Goal: Transaction & Acquisition: Download file/media

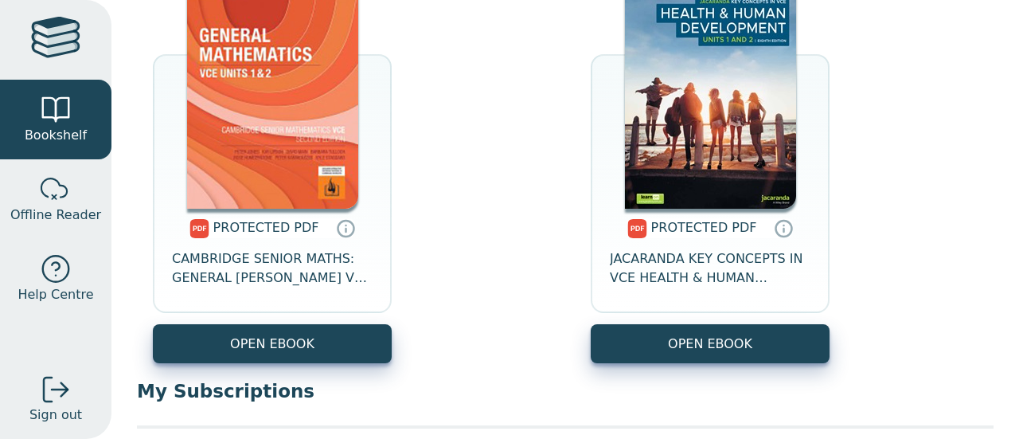
scroll to position [717, 0]
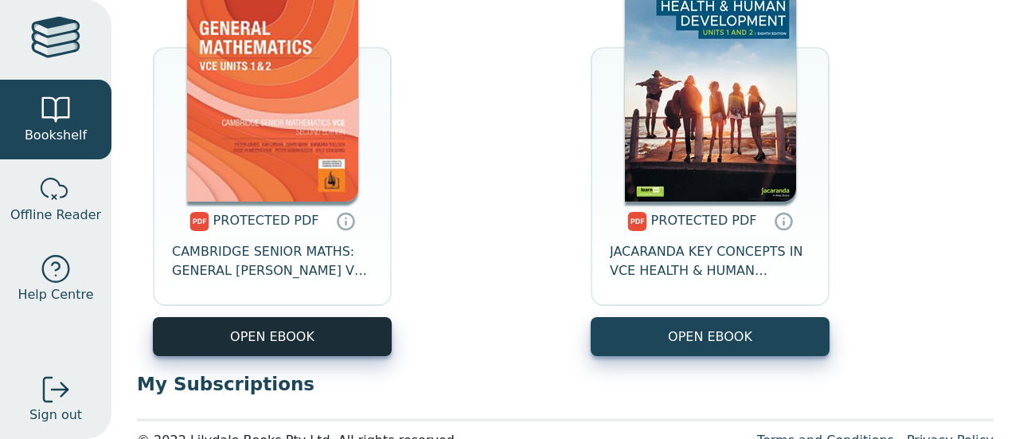
click at [286, 328] on link "OPEN EBOOK" at bounding box center [272, 336] width 239 height 39
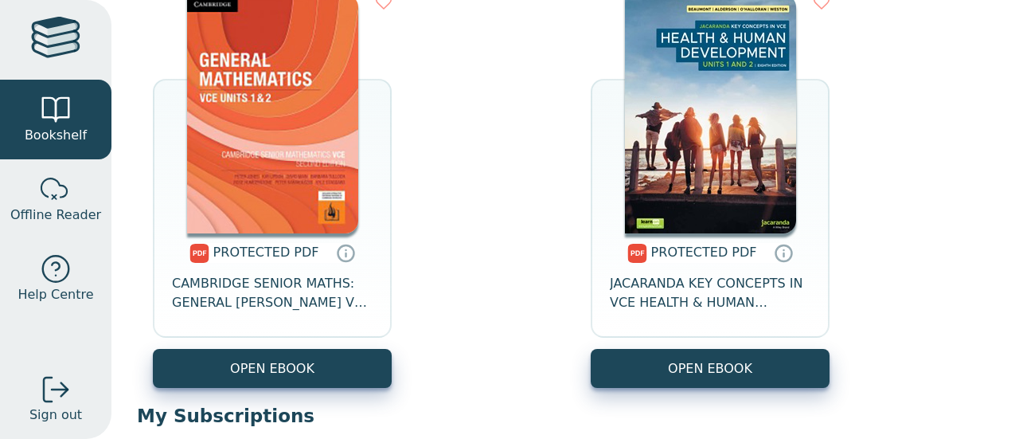
scroll to position [753, 0]
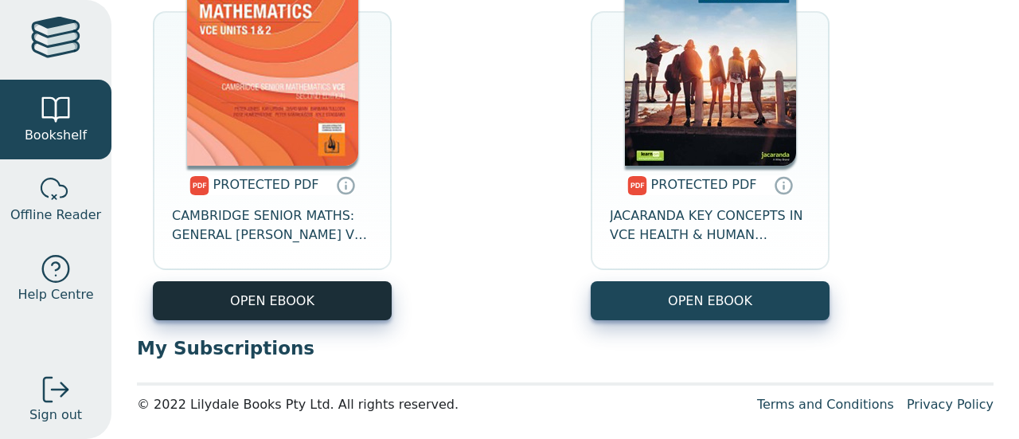
click at [314, 299] on link "OPEN EBOOK" at bounding box center [272, 300] width 239 height 39
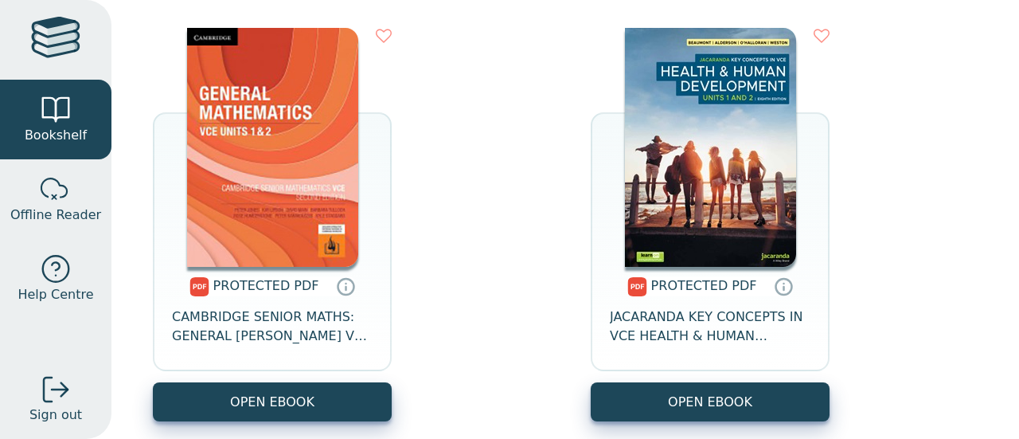
scroll to position [653, 0]
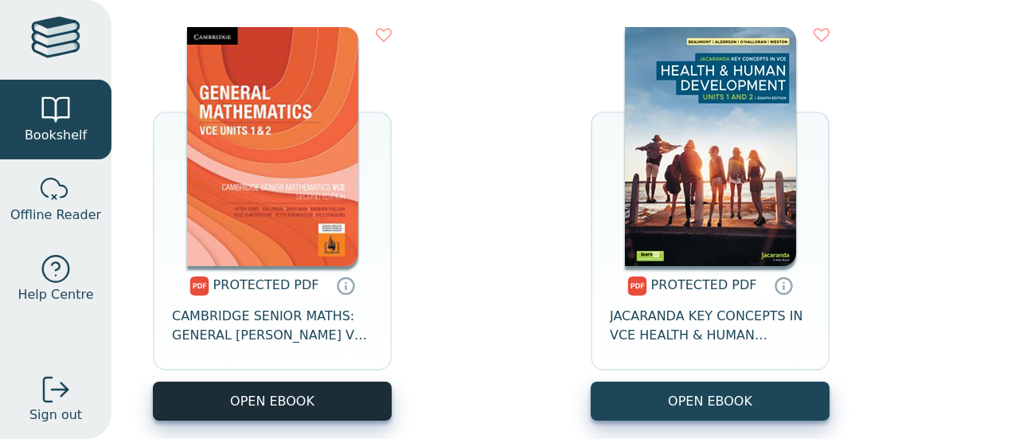
click at [330, 397] on link "OPEN EBOOK" at bounding box center [272, 400] width 239 height 39
